Goal: Navigation & Orientation: Find specific page/section

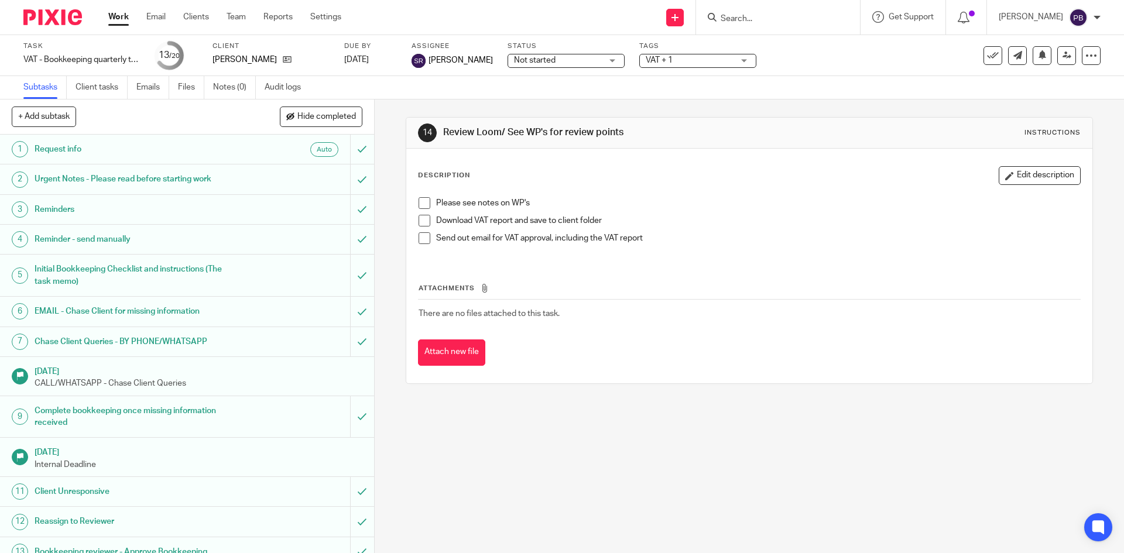
click at [118, 19] on link "Work" at bounding box center [118, 17] width 20 height 12
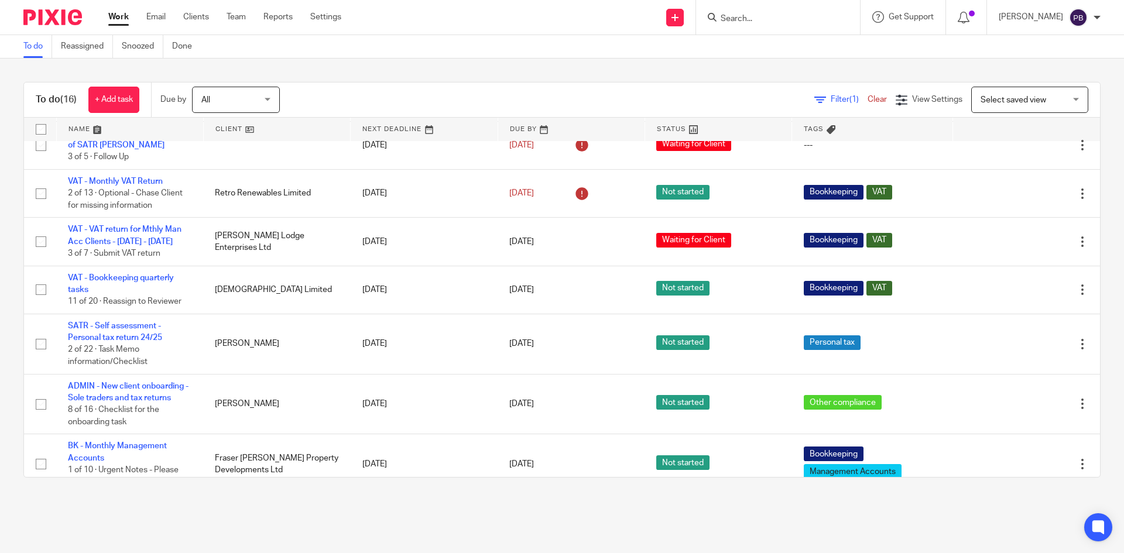
scroll to position [351, 0]
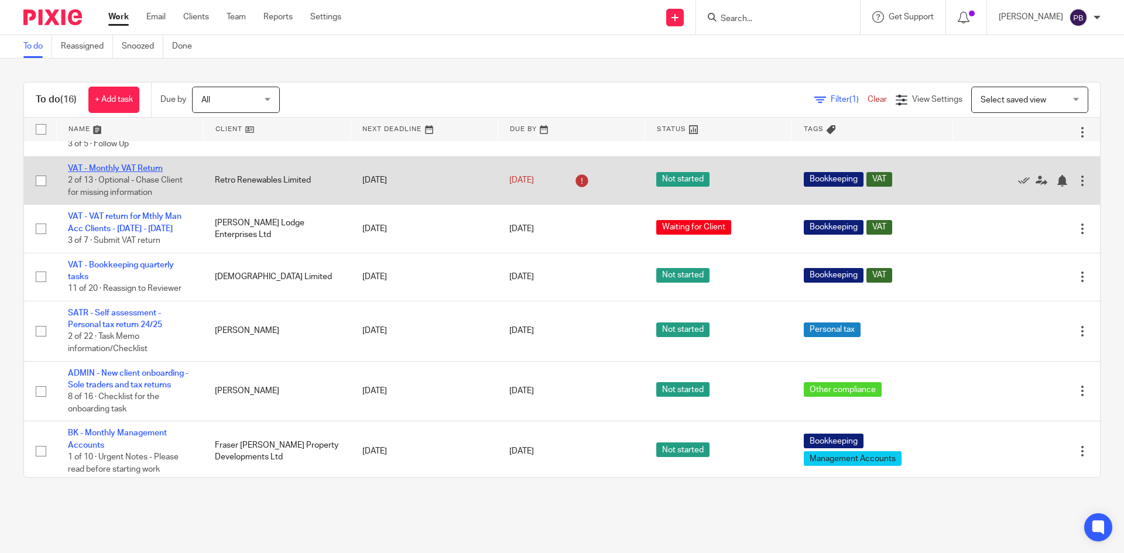
click at [131, 167] on link "VAT - Monthly VAT Return" at bounding box center [115, 169] width 95 height 8
